Goal: Task Accomplishment & Management: Use online tool/utility

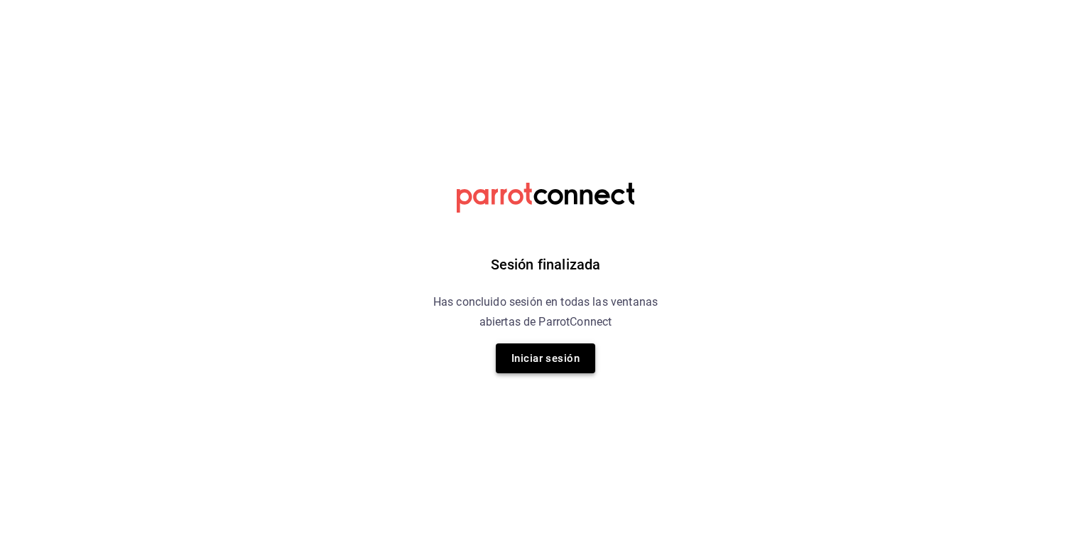
click at [543, 352] on button "Iniciar sesión" at bounding box center [545, 358] width 99 height 30
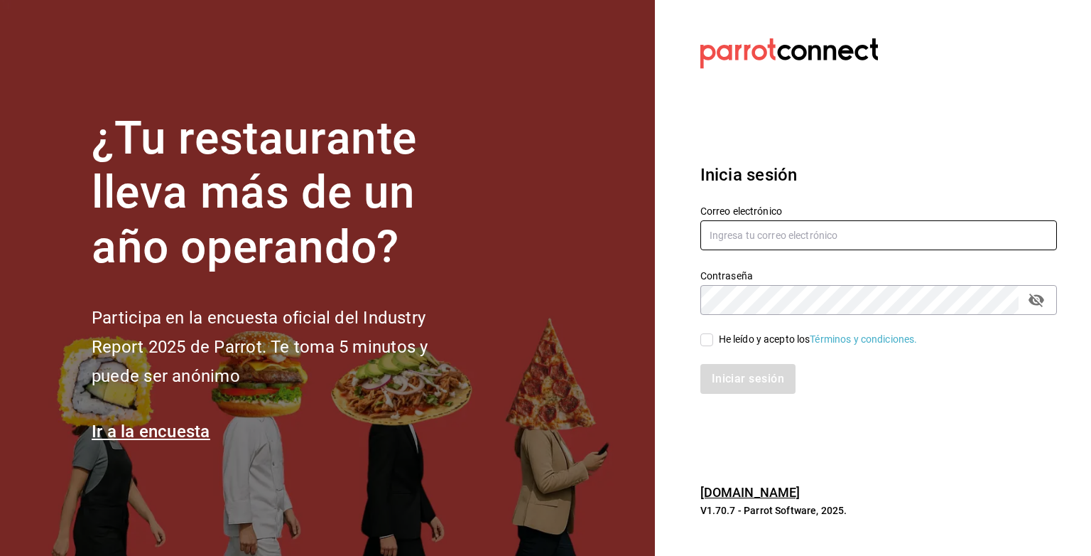
click at [772, 234] on input "text" at bounding box center [879, 235] width 357 height 30
type input "P"
type input "[EMAIL_ADDRESS][DOMAIN_NAME]"
click at [702, 346] on label "He leído y acepto los Términos y condiciones." at bounding box center [809, 339] width 217 height 15
click at [702, 346] on input "He leído y acepto los Términos y condiciones." at bounding box center [707, 339] width 13 height 13
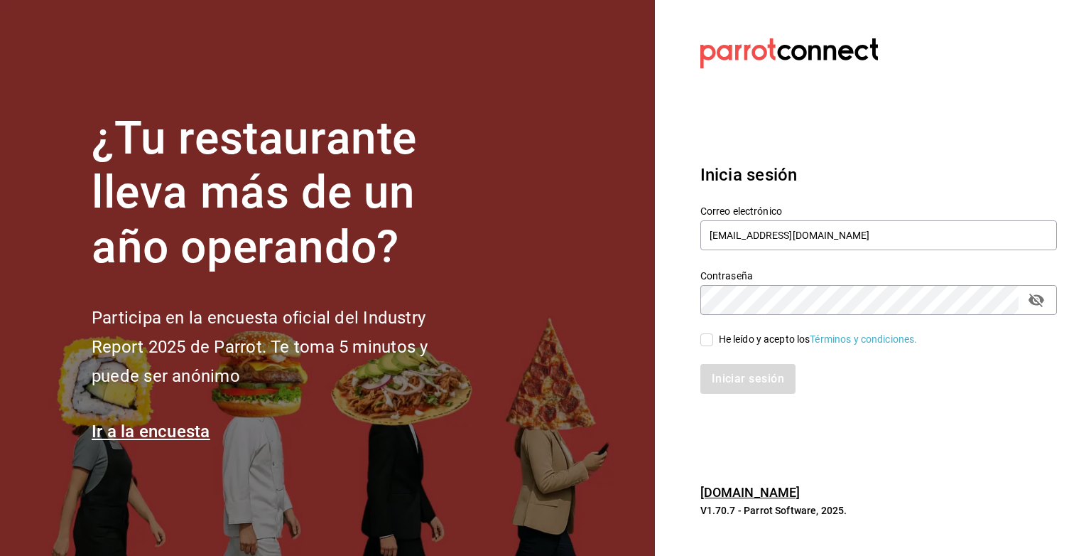
checkbox input "true"
click at [728, 367] on button "Iniciar sesión" at bounding box center [749, 379] width 97 height 30
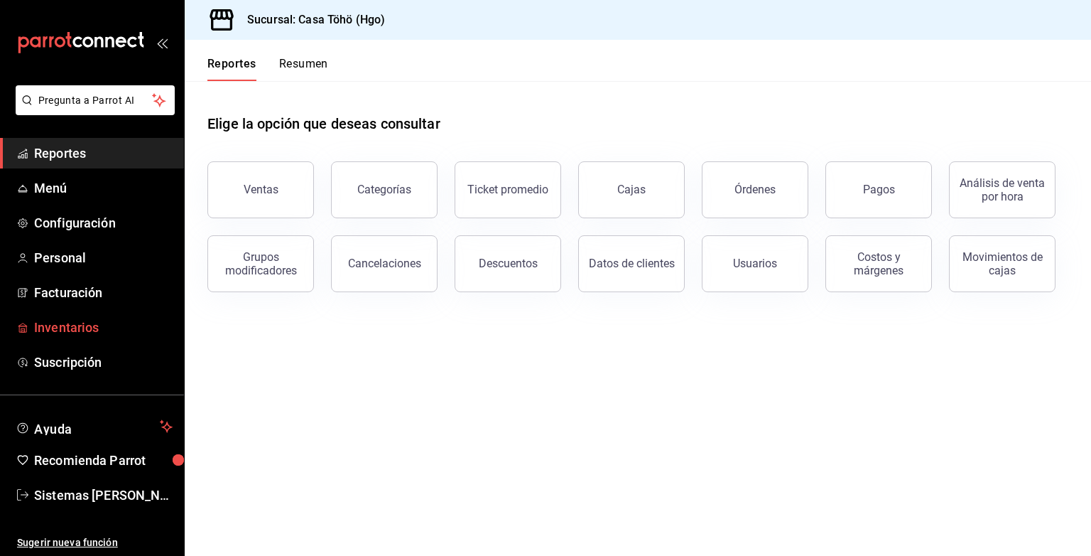
click at [80, 312] on link "Inventarios" at bounding box center [92, 327] width 184 height 31
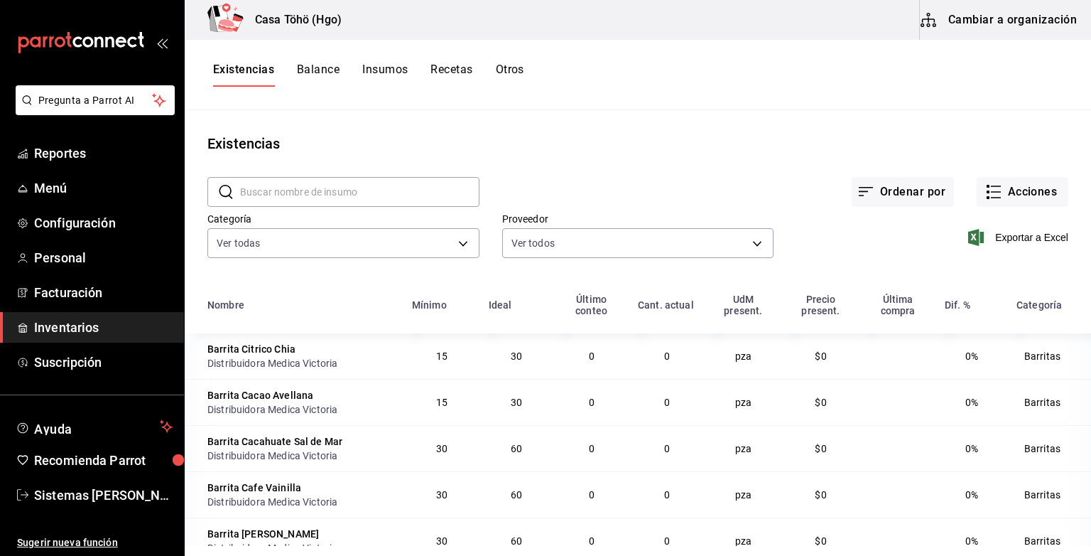
click at [1026, 16] on button "Cambiar a organización" at bounding box center [1000, 20] width 160 height 40
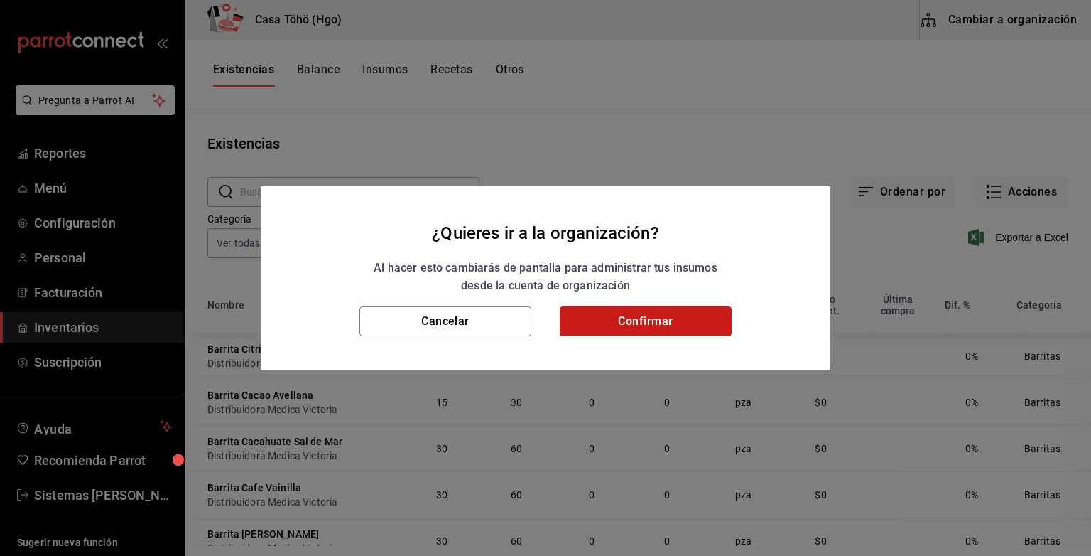
click at [675, 313] on button "Confirmar" at bounding box center [646, 321] width 172 height 30
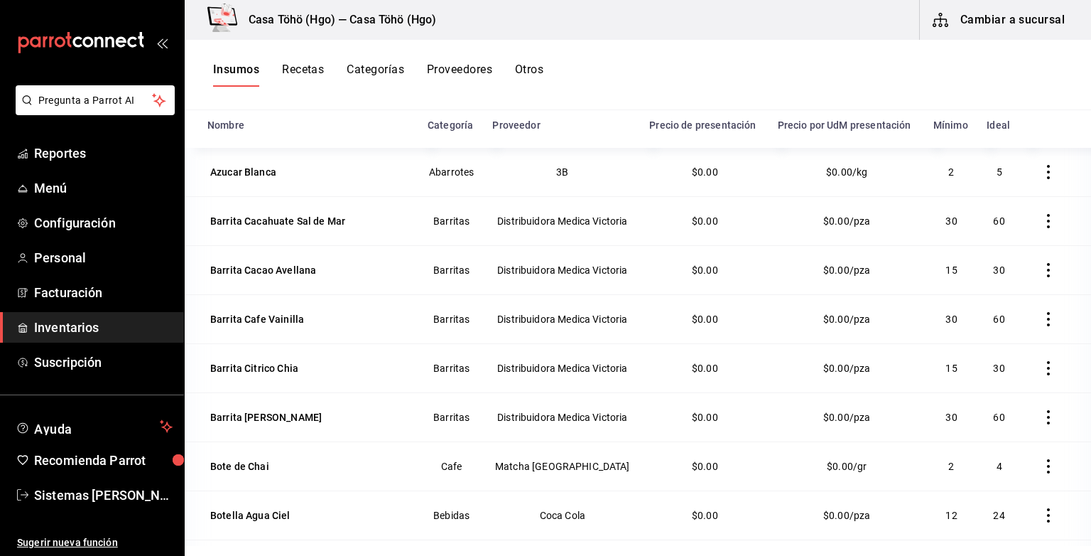
click at [1005, 34] on button "Cambiar a sucursal" at bounding box center [1000, 20] width 160 height 40
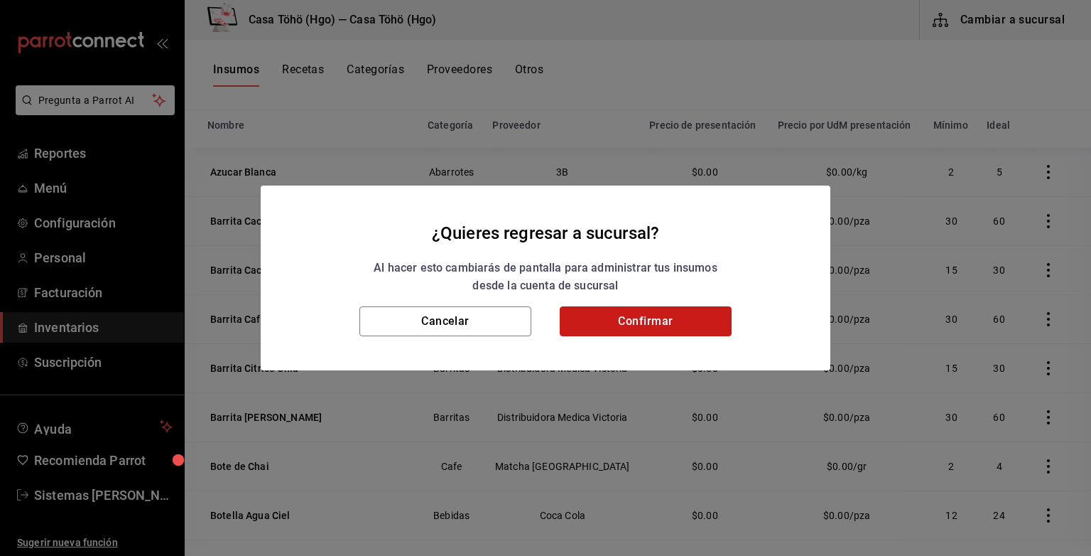
click at [703, 318] on button "Confirmar" at bounding box center [646, 321] width 172 height 30
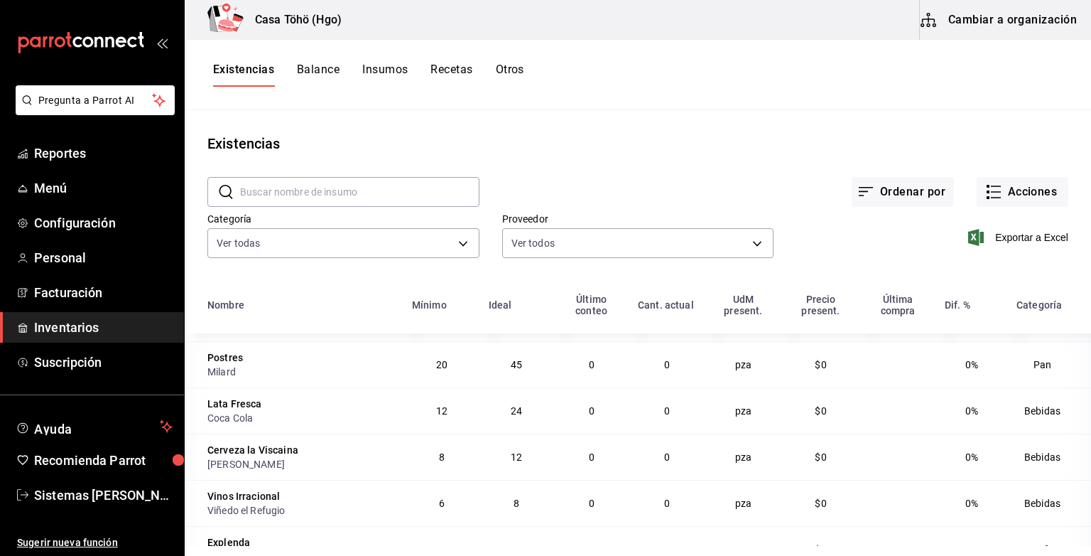
scroll to position [362, 0]
